Goal: Task Accomplishment & Management: Manage account settings

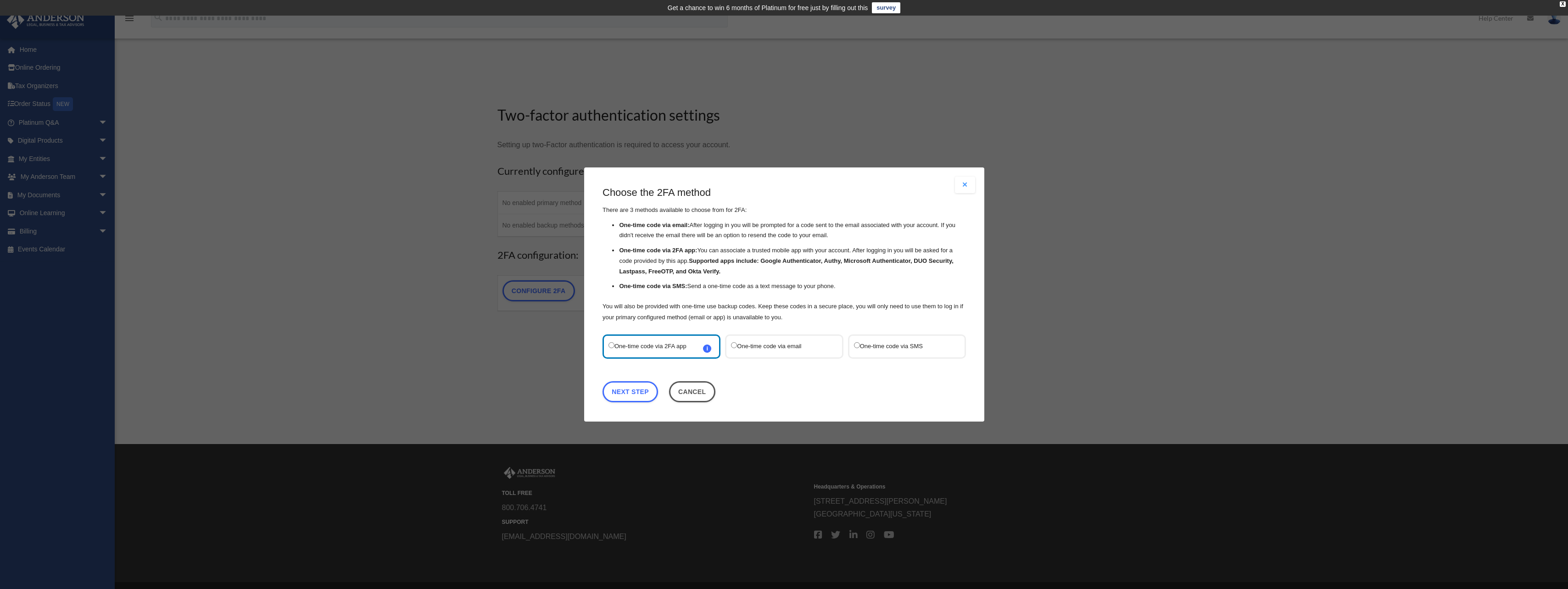
click at [870, 345] on label "One-time code via SMS" at bounding box center [901, 346] width 96 height 12
click at [645, 396] on link "Next Step" at bounding box center [629, 391] width 55 height 22
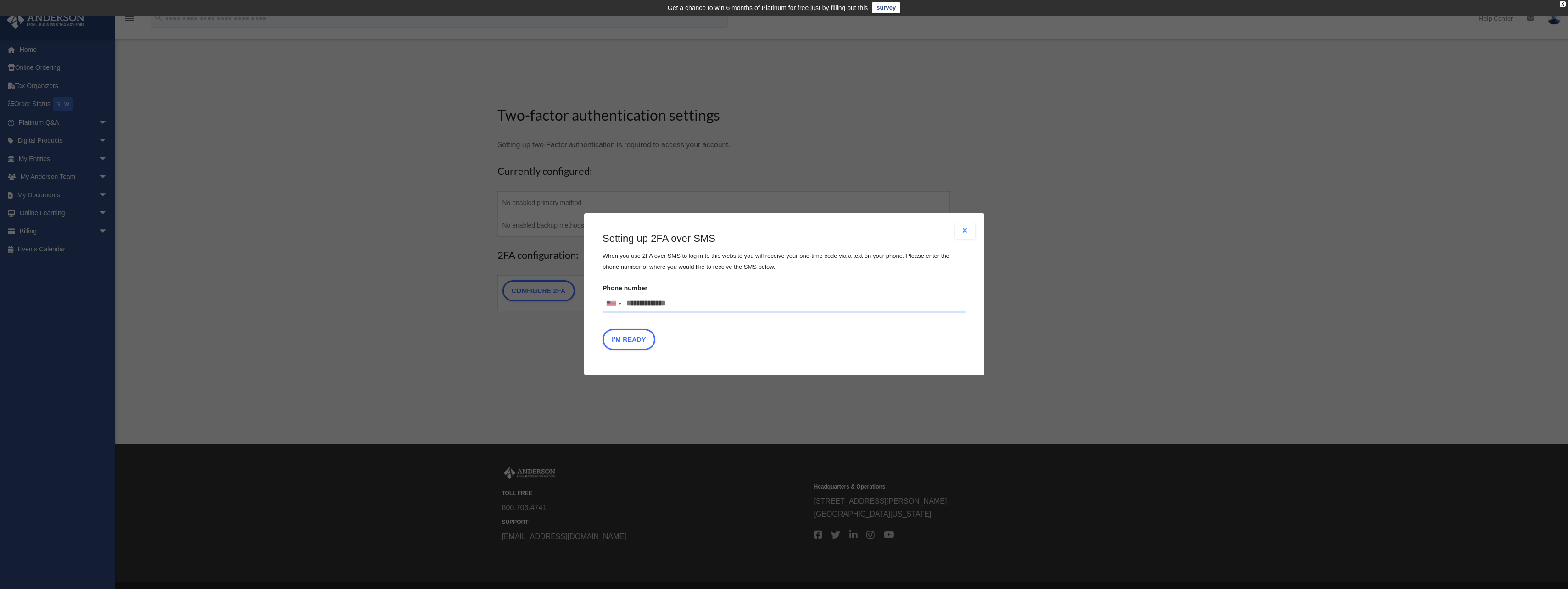
click at [684, 303] on input "Phone number United States +1 United Kingdom +44 Afghanistan (‫افغانستان‬‎) +93…" at bounding box center [784, 303] width 363 height 19
type input "**********"
click at [634, 341] on button "I'm Ready" at bounding box center [629, 340] width 52 height 22
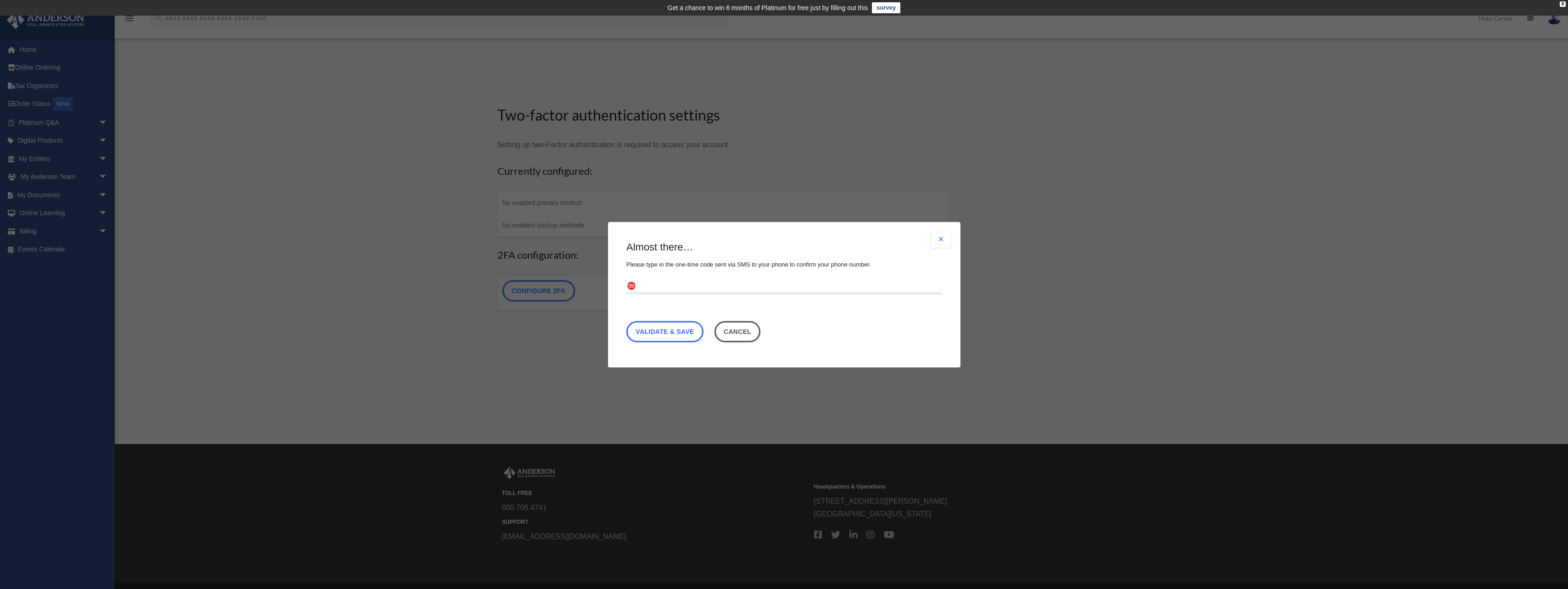
click at [678, 290] on input "text" at bounding box center [784, 287] width 316 height 15
type input "******"
click at [673, 331] on link "Validate & Save" at bounding box center [665, 331] width 77 height 22
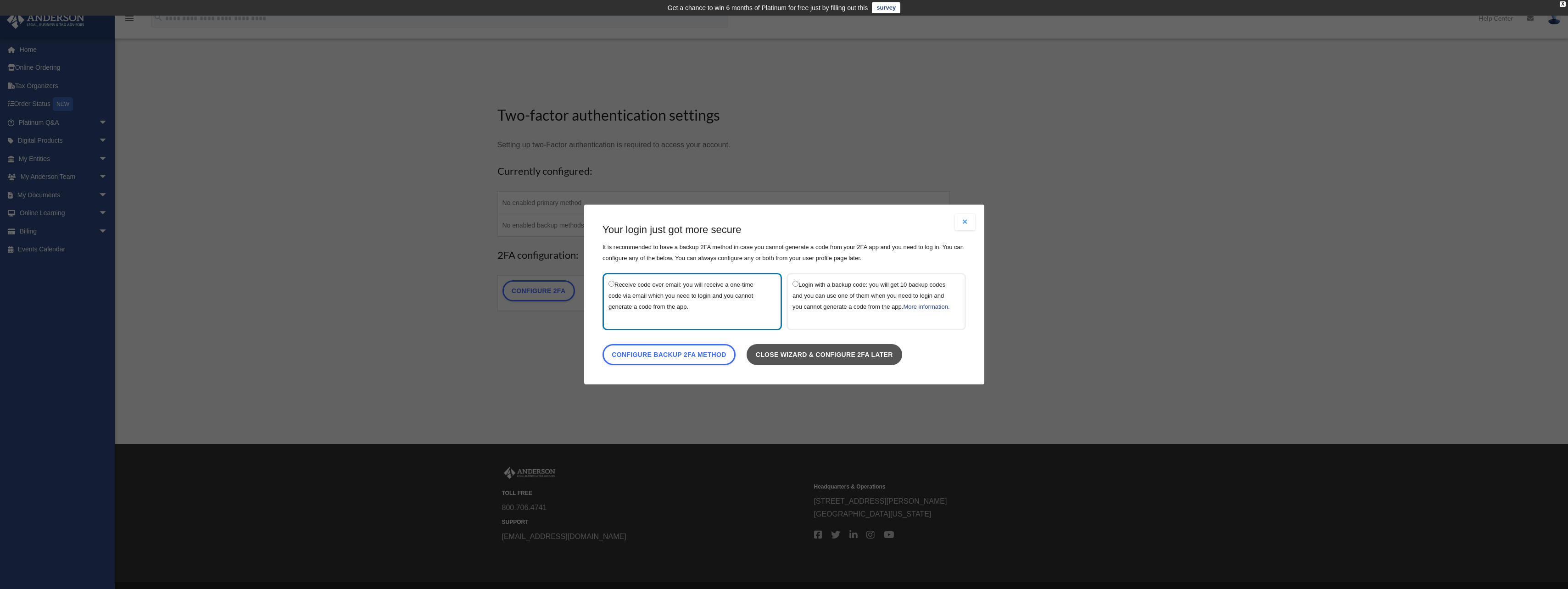
click at [791, 360] on link "Close wizard & configure 2FA later" at bounding box center [823, 354] width 155 height 22
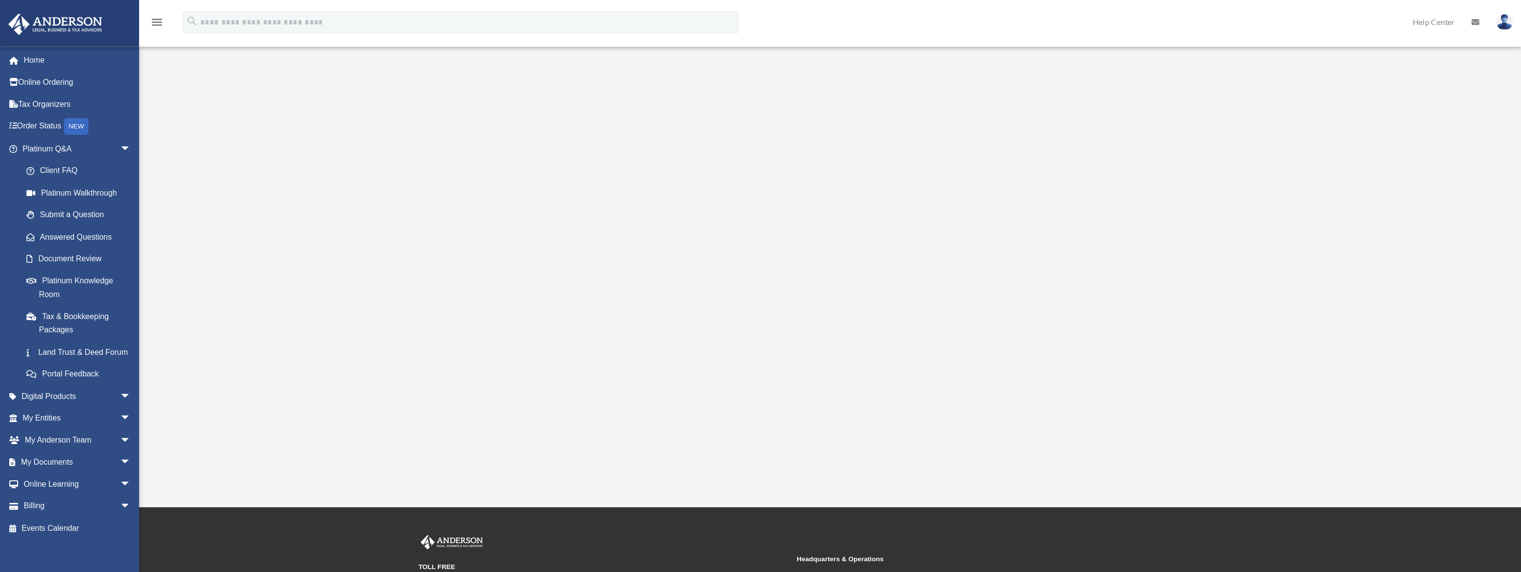
scroll to position [56, 0]
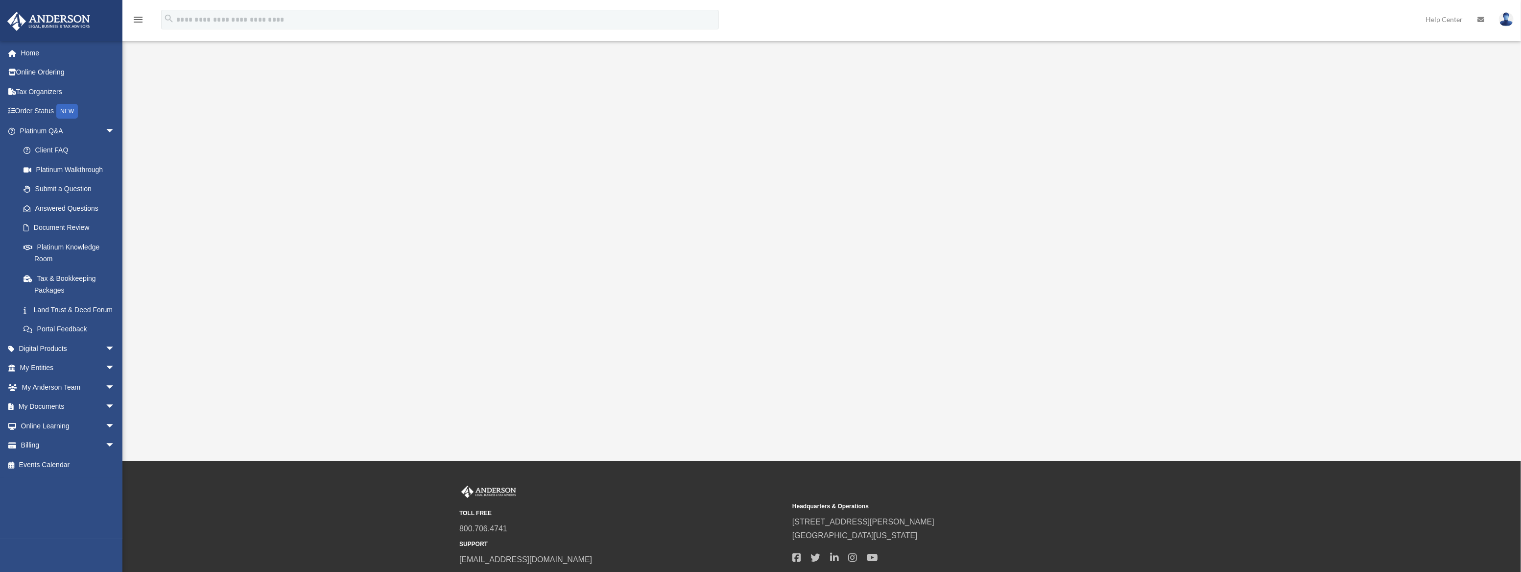
click at [184, 363] on div "Platinum Walkthrough mghasiri@yahoo.com Sign Out mghasiri@yahoo.com Home Online…" at bounding box center [760, 211] width 1521 height 378
click at [1509, 18] on img at bounding box center [1506, 19] width 15 height 14
click at [1341, 42] on link "My Profile" at bounding box center [1360, 46] width 98 height 20
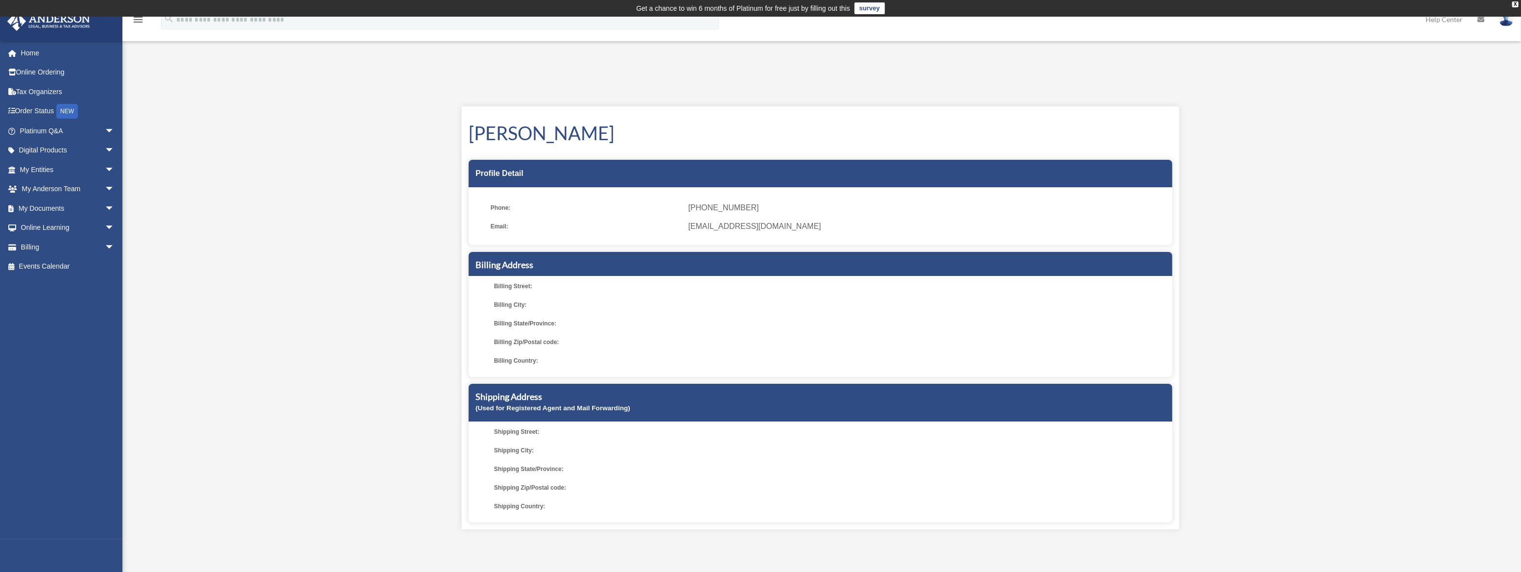
click at [543, 289] on span "Billing Street:" at bounding box center [589, 286] width 191 height 14
click at [1504, 19] on img at bounding box center [1506, 19] width 15 height 14
click at [850, 64] on div "My Profile mghasiri@yahoo.com Sign Out mghasiri@yahoo.com Home Online Ordering …" at bounding box center [760, 309] width 1521 height 585
click at [66, 186] on link "My Anderson Team arrow_drop_down" at bounding box center [68, 189] width 122 height 20
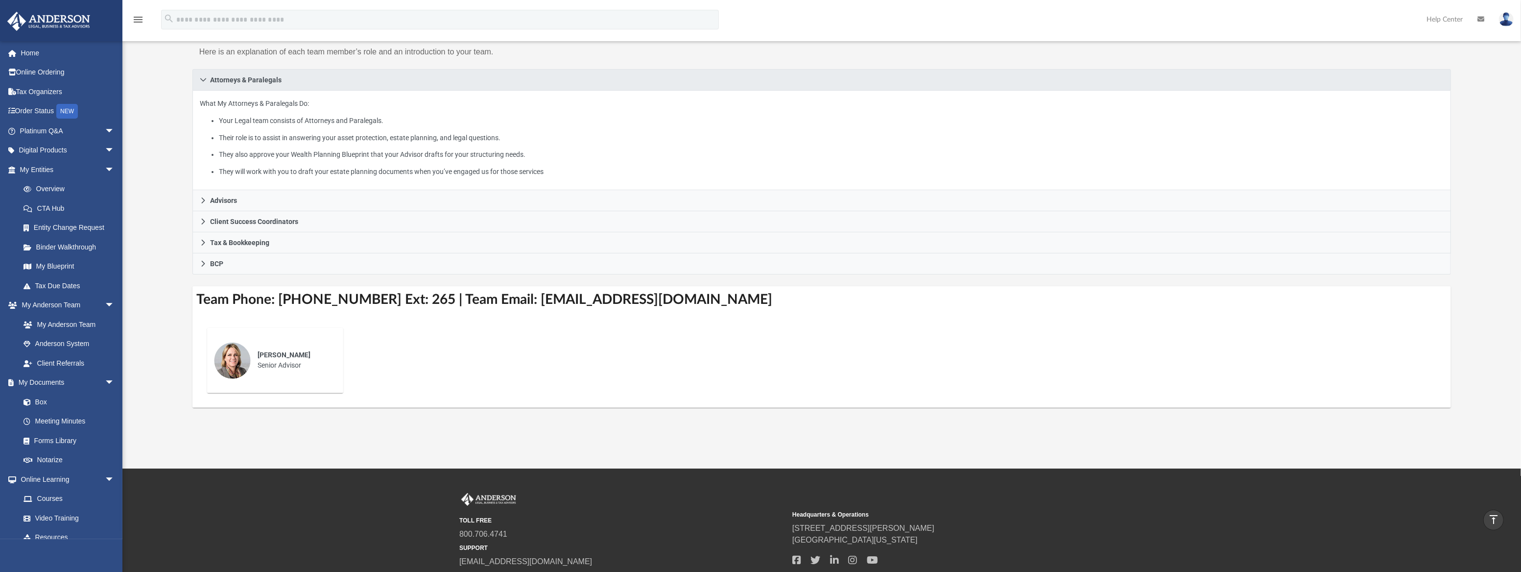
scroll to position [133, 0]
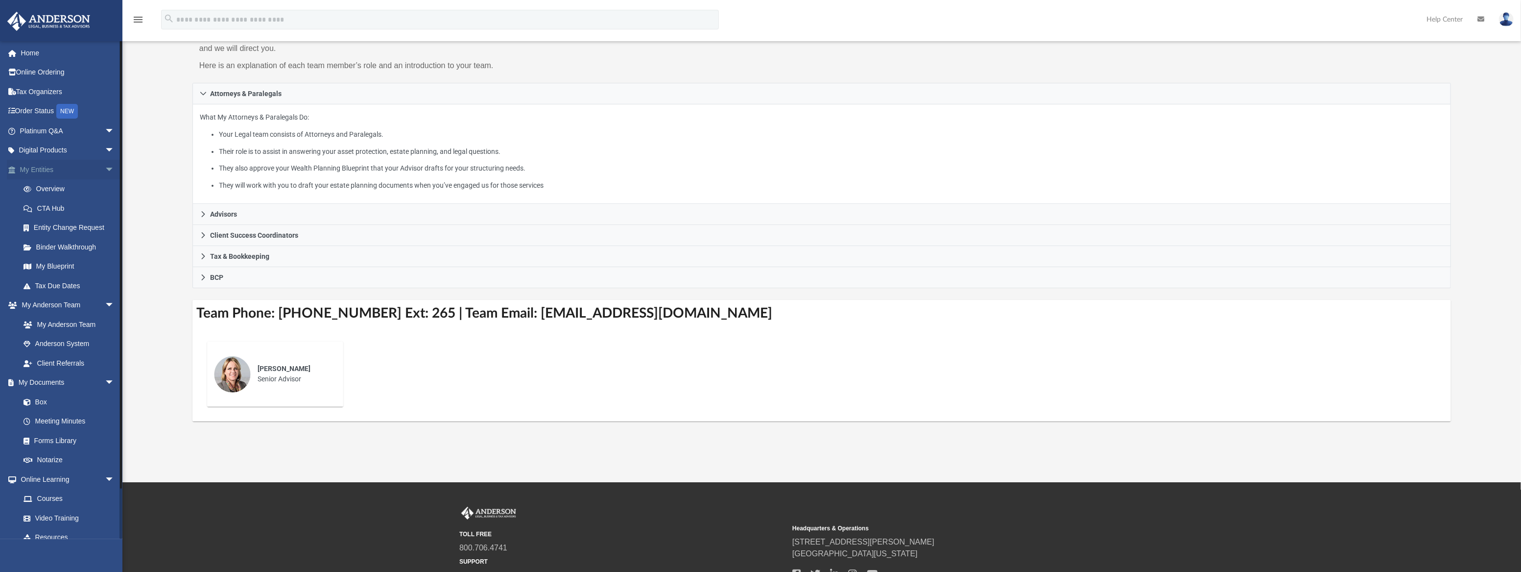
click at [42, 166] on link "My Entities arrow_drop_down" at bounding box center [68, 170] width 122 height 20
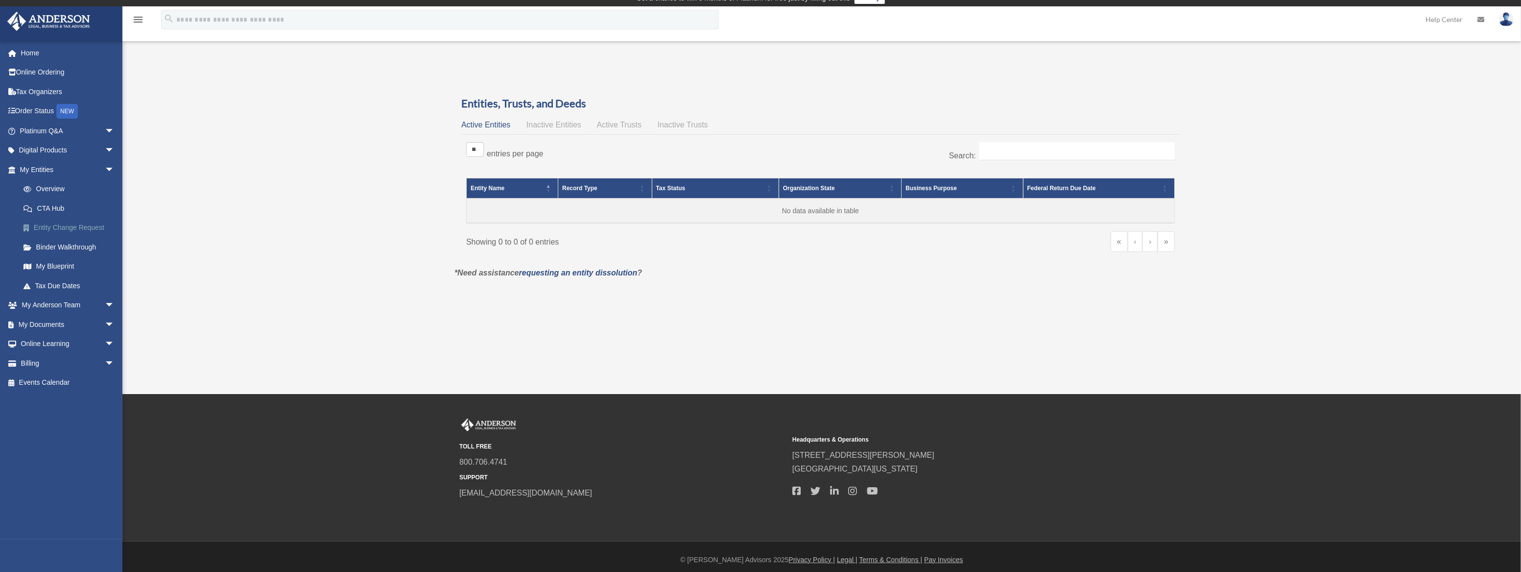
scroll to position [16, 0]
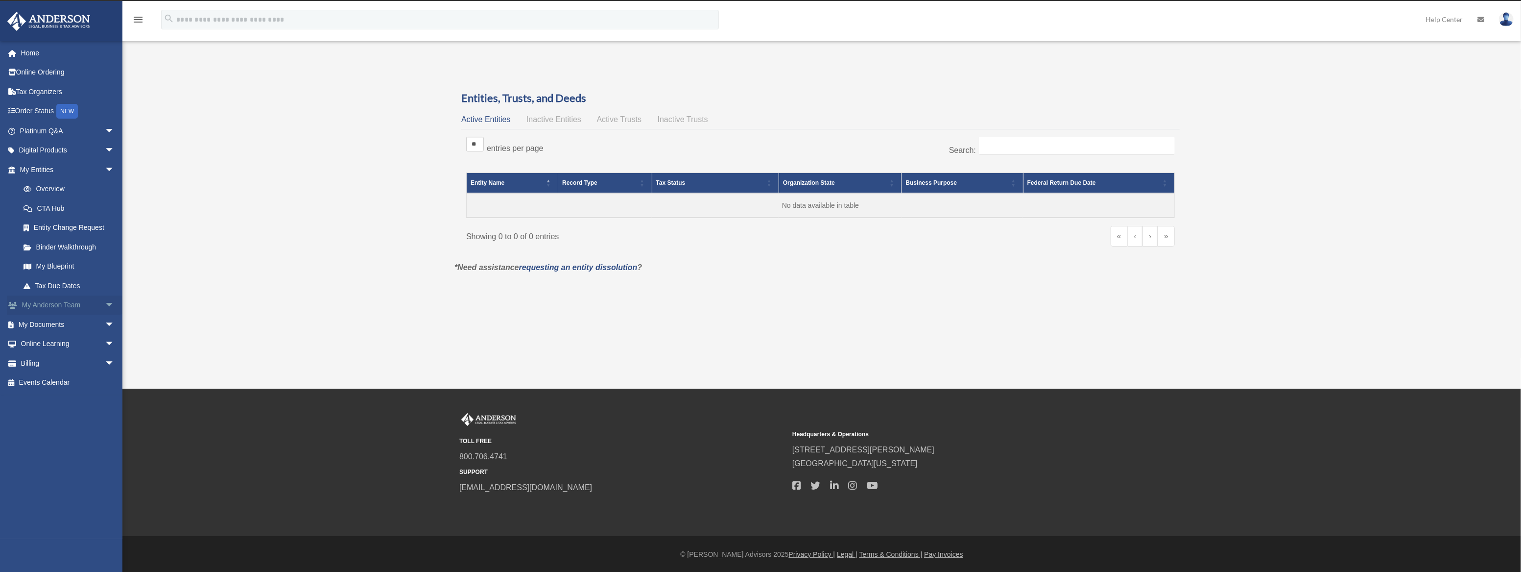
click at [58, 304] on link "My Anderson Team arrow_drop_down" at bounding box center [68, 305] width 122 height 20
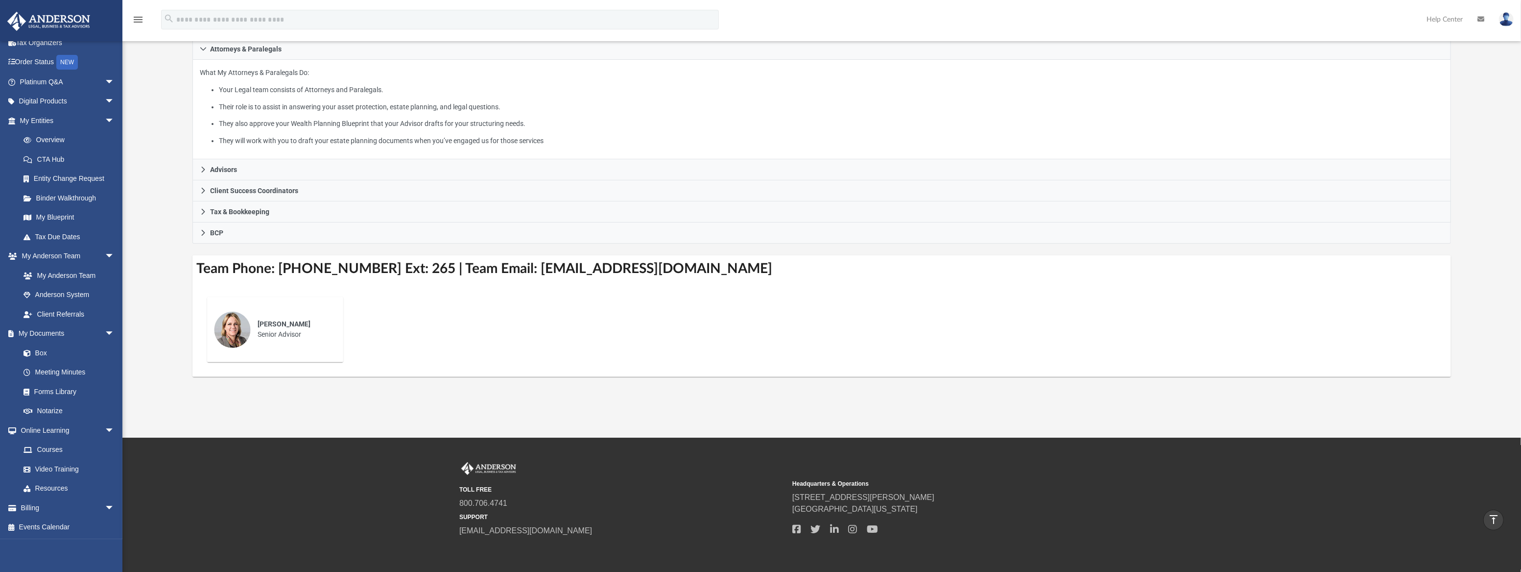
scroll to position [218, 0]
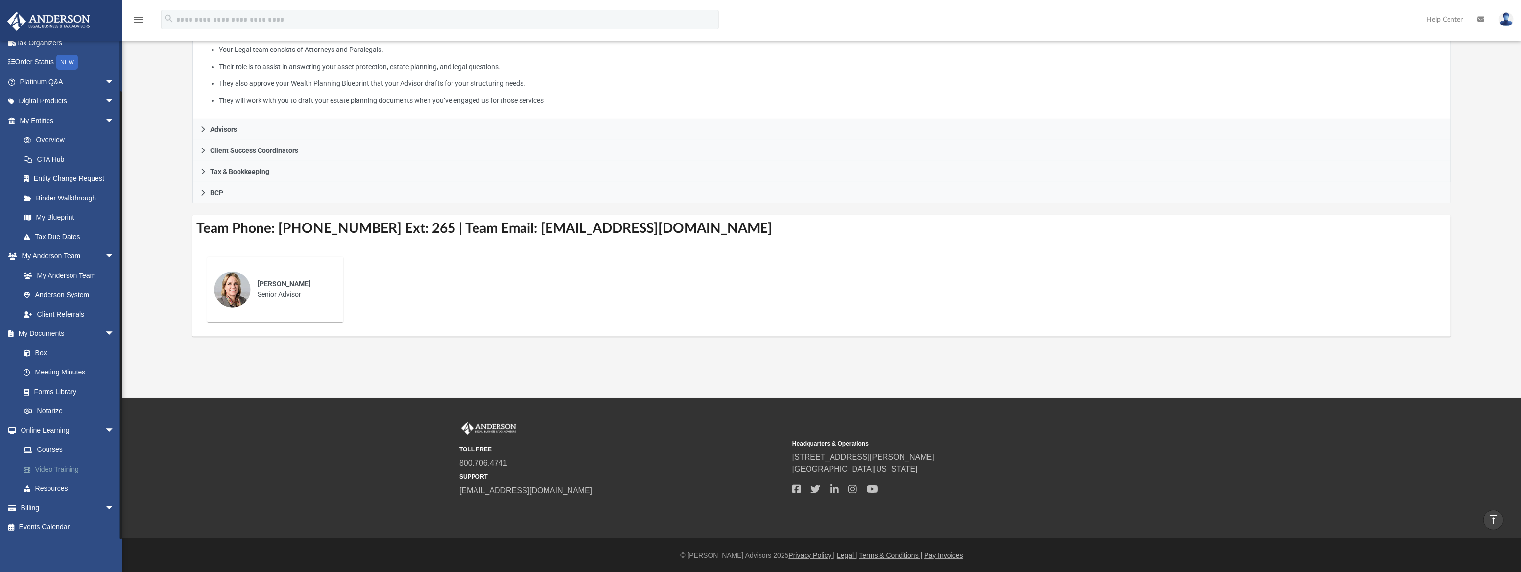
click at [53, 467] on link "Video Training" at bounding box center [72, 469] width 116 height 20
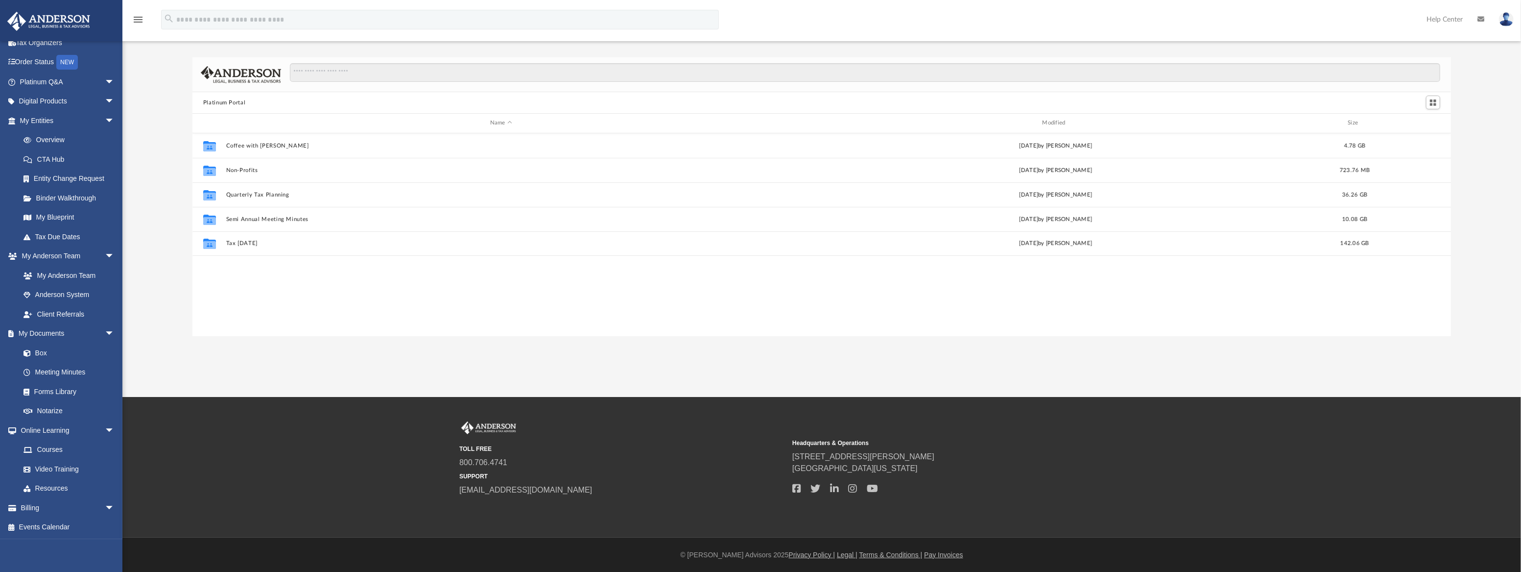
scroll to position [216, 1253]
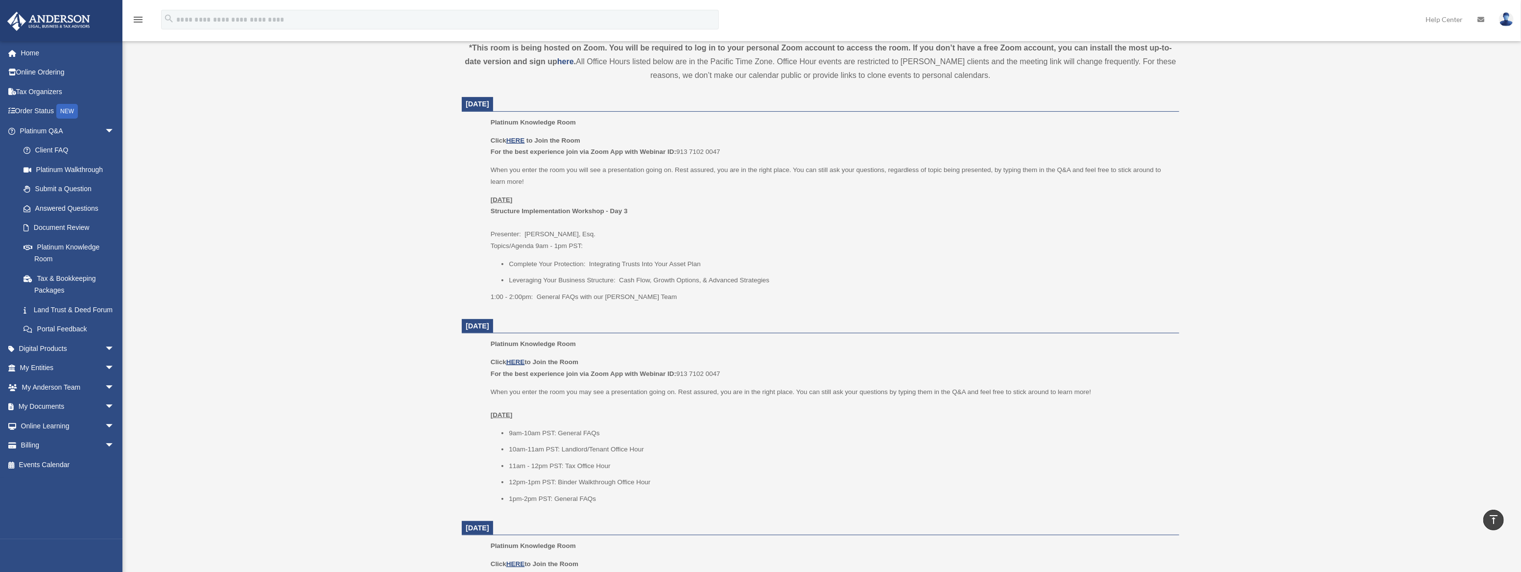
scroll to position [356, 0]
